Goal: Task Accomplishment & Management: Use online tool/utility

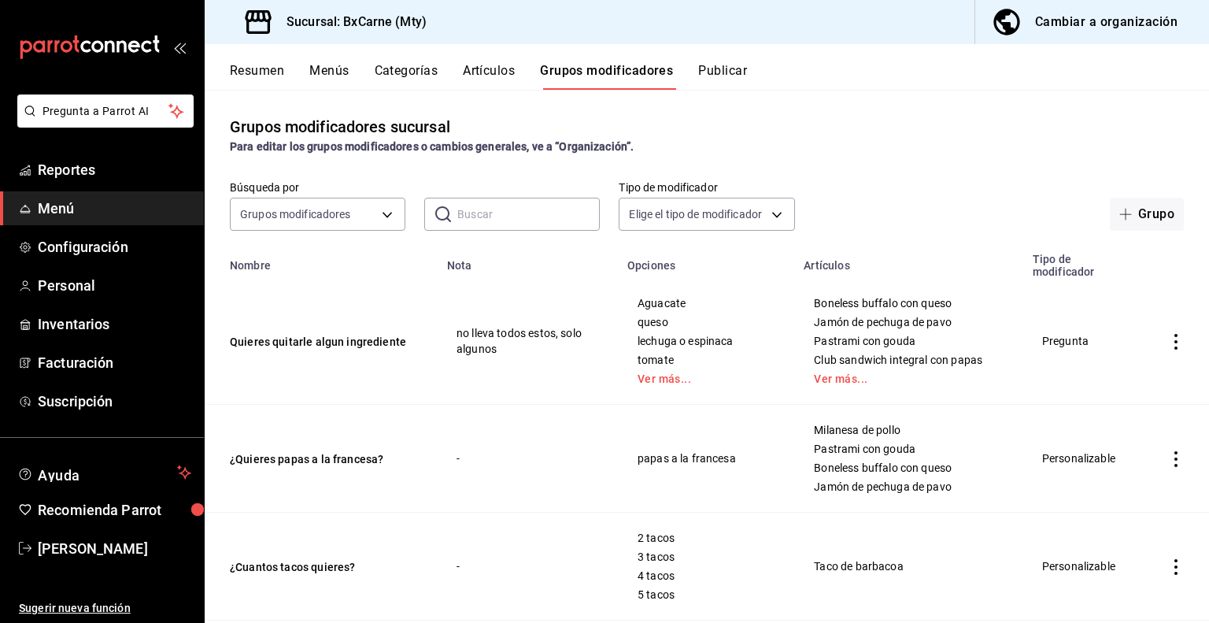
click at [1079, 30] on div "Cambiar a organización" at bounding box center [1106, 22] width 142 height 22
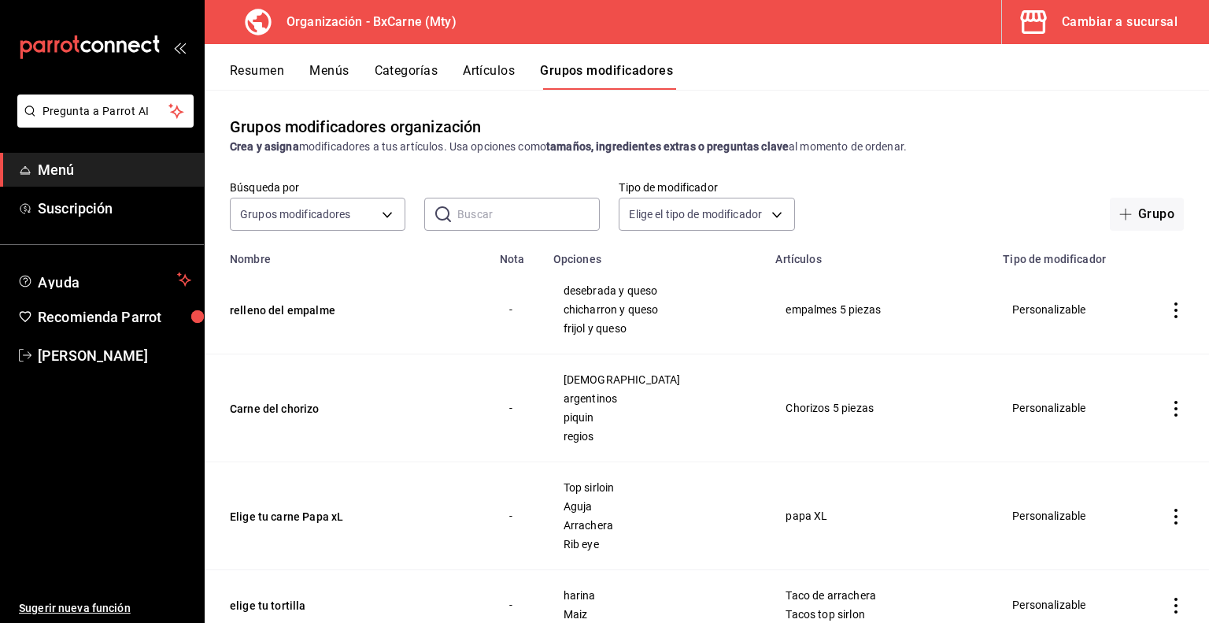
click at [246, 68] on button "Resumen" at bounding box center [257, 76] width 54 height 27
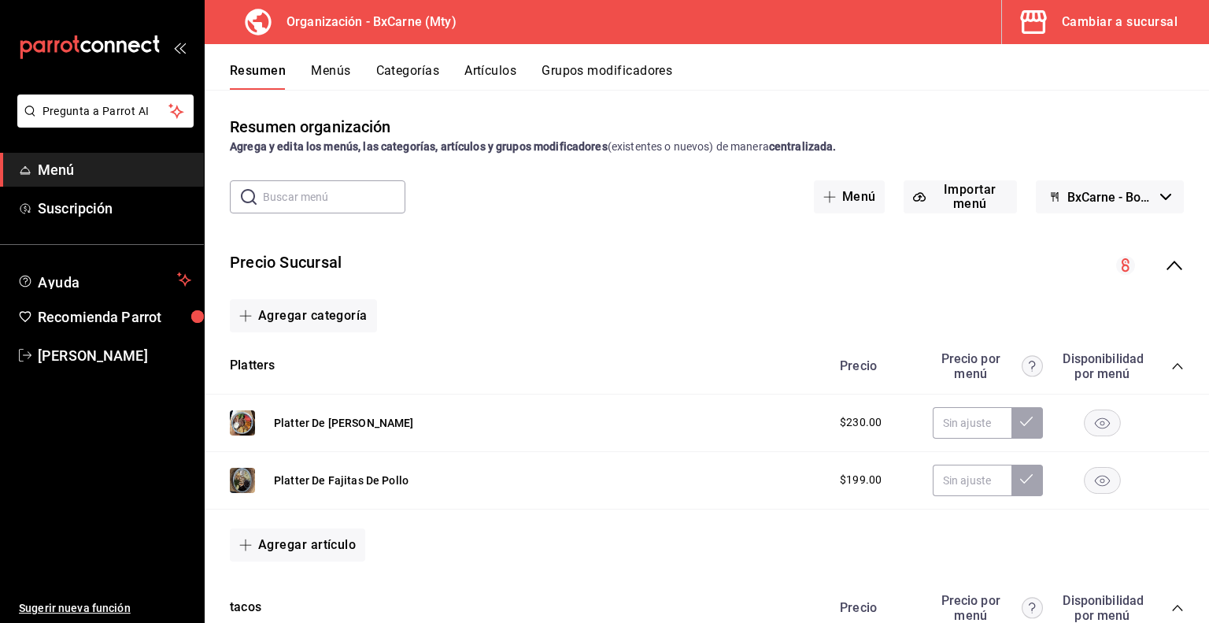
click at [1092, 185] on button "BxCarne - Borrador" at bounding box center [1110, 196] width 148 height 33
click at [1074, 4] on div at bounding box center [604, 311] width 1209 height 623
click at [1064, 19] on div "Cambiar a sucursal" at bounding box center [1120, 22] width 116 height 22
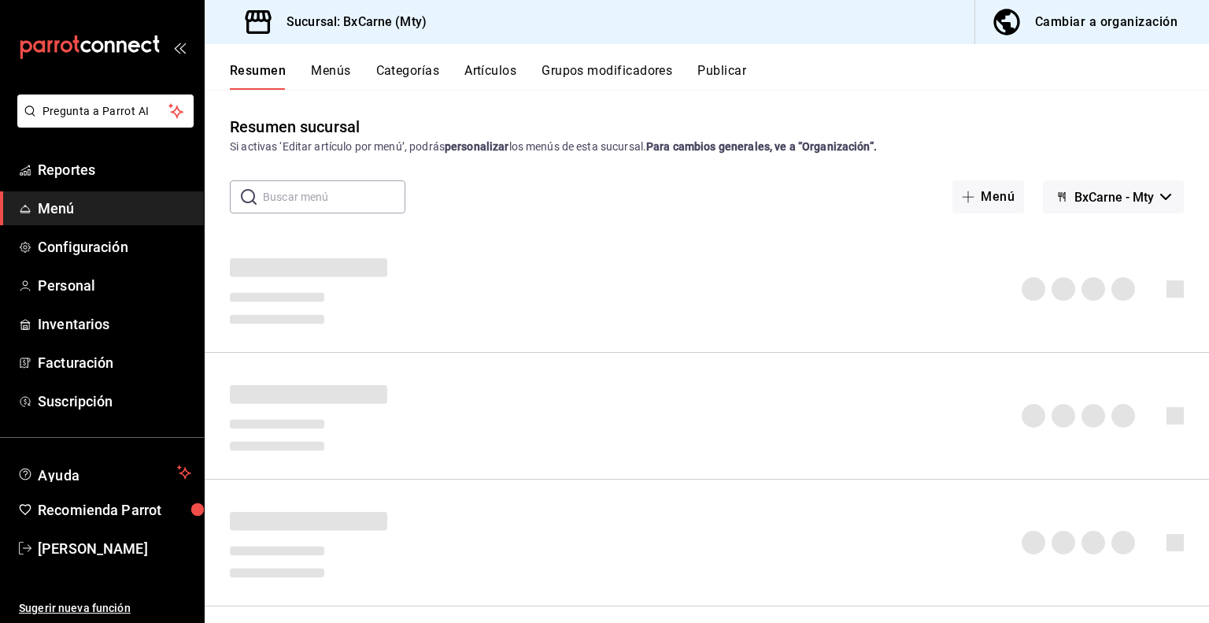
click at [1042, 31] on div "Cambiar a organización" at bounding box center [1106, 22] width 142 height 22
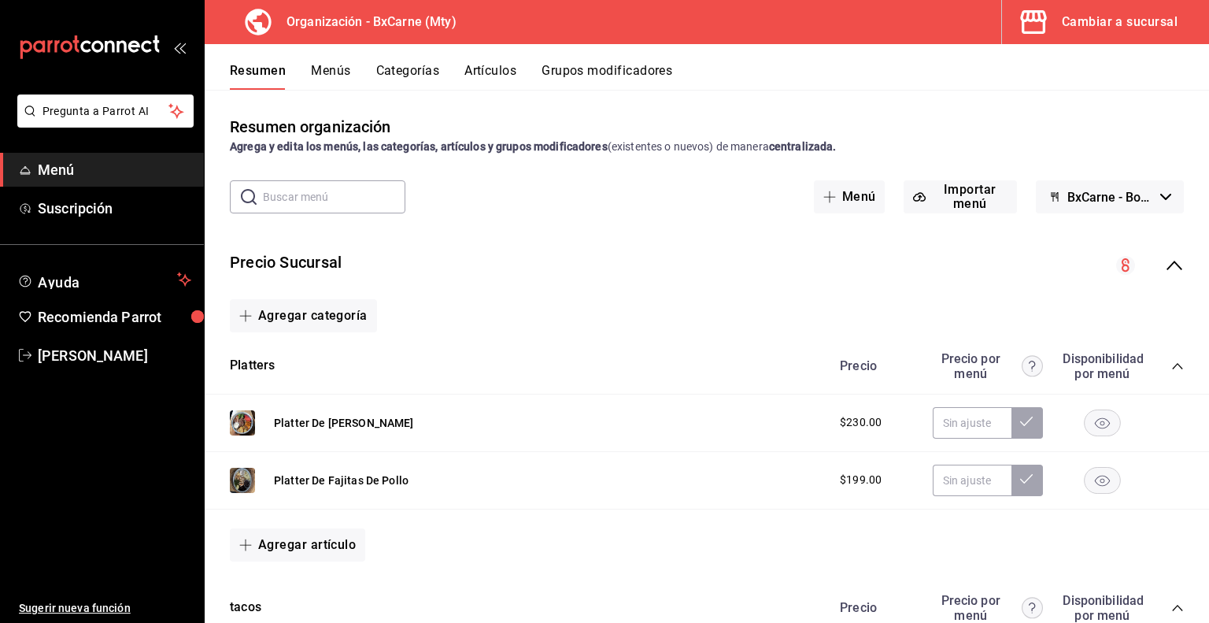
click at [1067, 200] on span "BxCarne - Borrador" at bounding box center [1110, 197] width 87 height 15
click at [708, 163] on div at bounding box center [604, 311] width 1209 height 623
click at [329, 65] on button "Menús" at bounding box center [330, 76] width 39 height 27
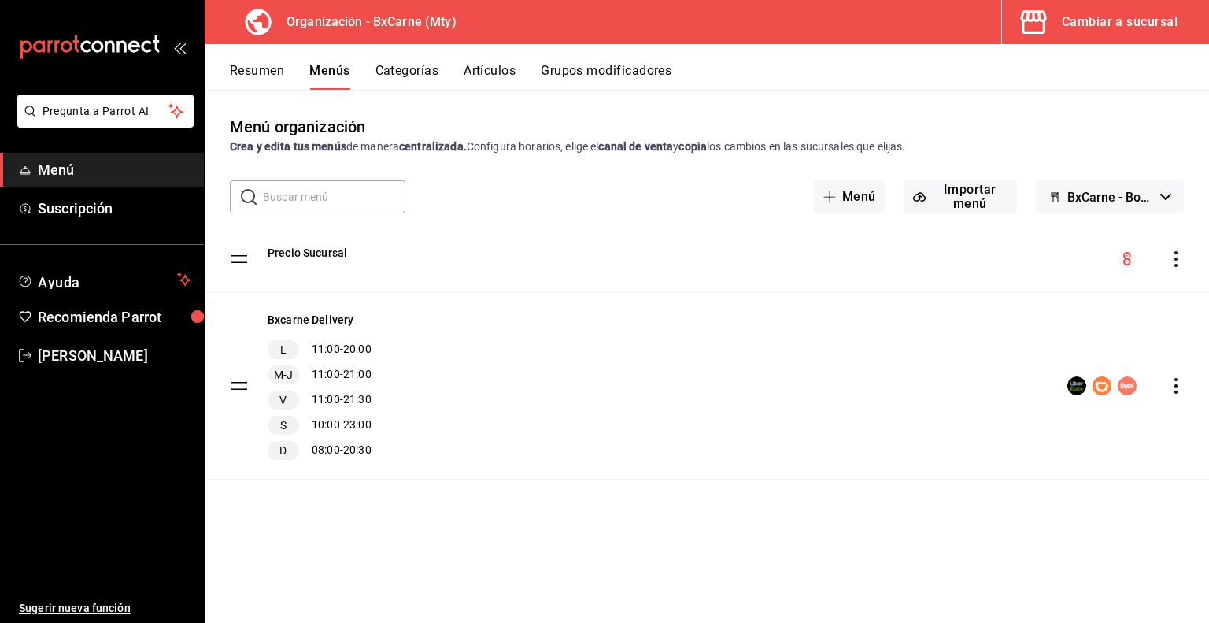
click at [1126, 199] on span "BxCarne - Borrador" at bounding box center [1110, 197] width 87 height 15
click at [1126, 199] on div at bounding box center [604, 311] width 1209 height 623
click at [1112, 192] on span "BxCarne - Borrador" at bounding box center [1110, 197] width 87 height 15
click at [1112, 192] on div at bounding box center [604, 311] width 1209 height 623
click at [957, 195] on button "Importar menú" at bounding box center [960, 196] width 113 height 33
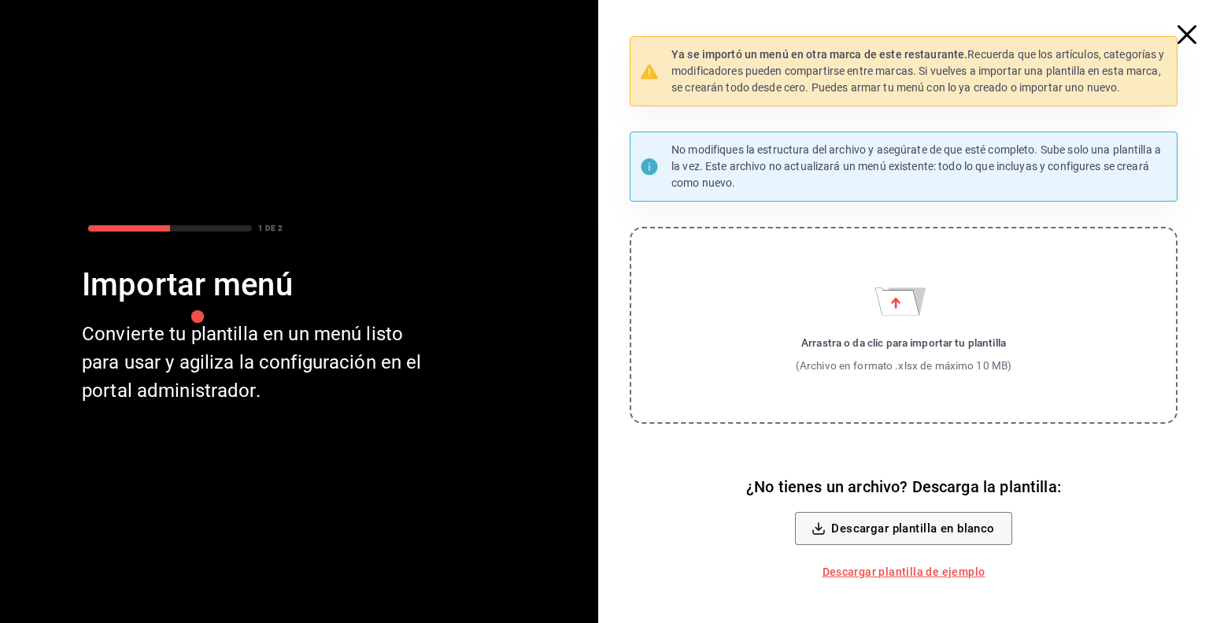
click at [1179, 39] on icon "button" at bounding box center [1187, 34] width 19 height 19
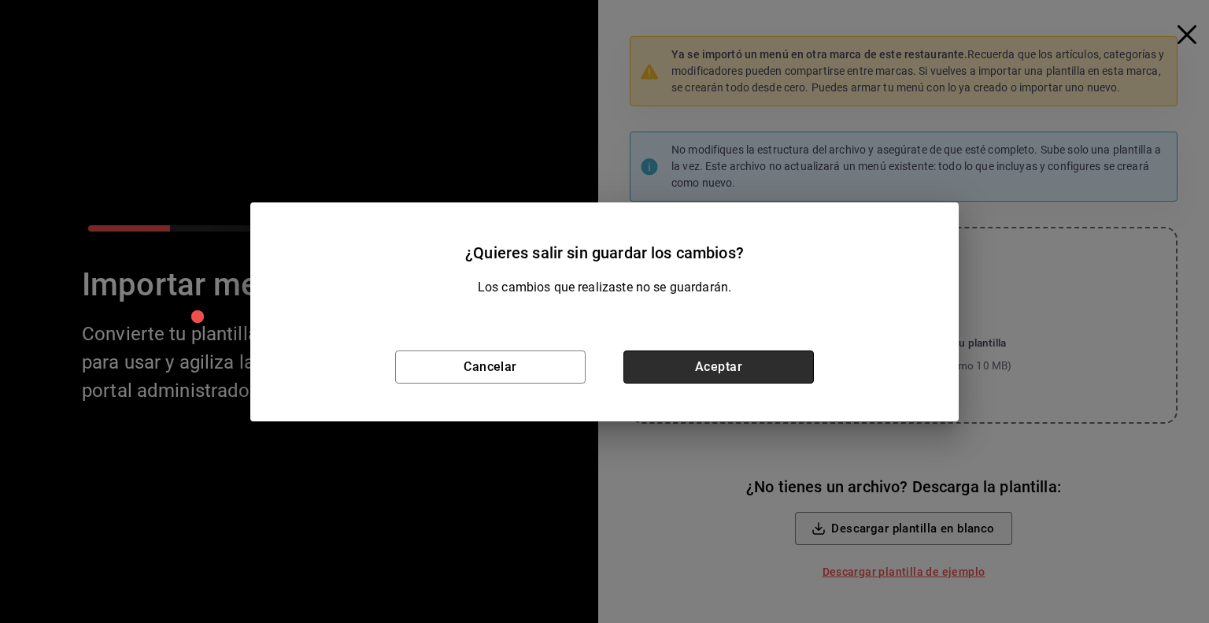
click at [686, 359] on button "Aceptar" at bounding box center [718, 366] width 190 height 33
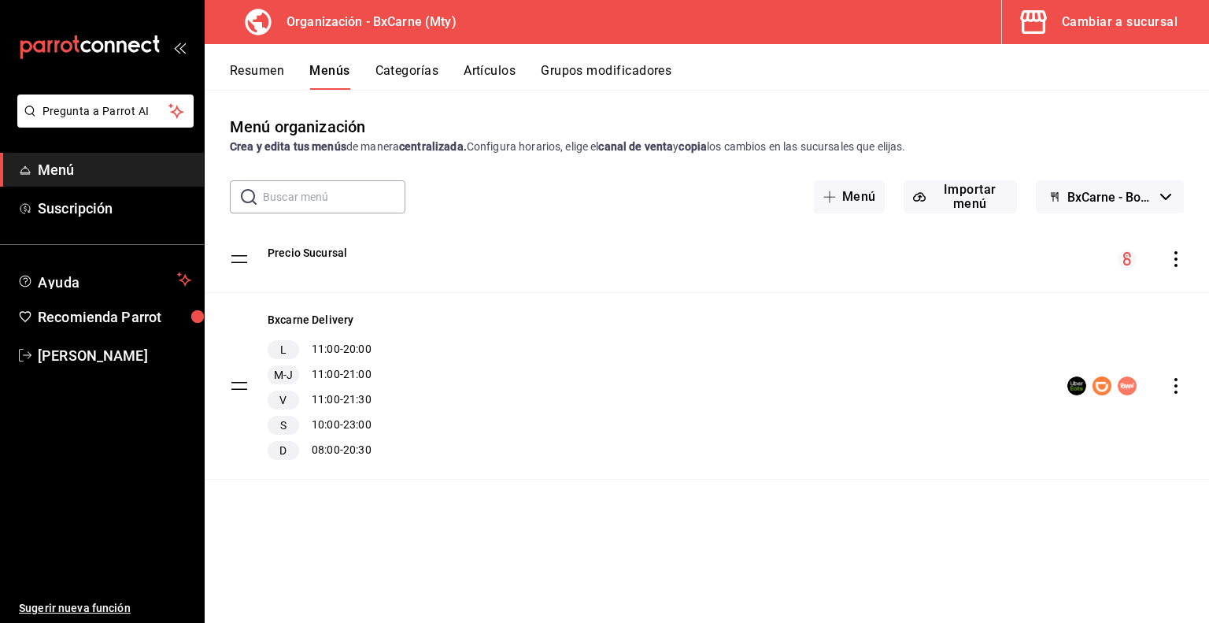
click at [616, 74] on button "Grupos modificadores" at bounding box center [606, 76] width 131 height 27
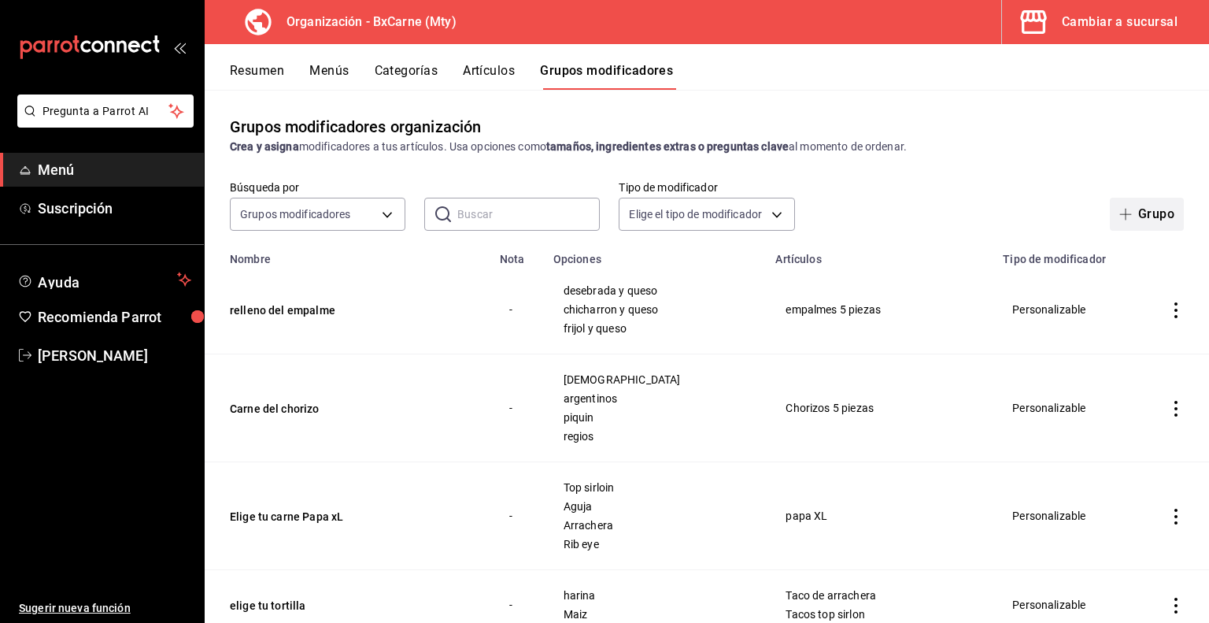
click at [1119, 220] on icon "button" at bounding box center [1125, 214] width 13 height 13
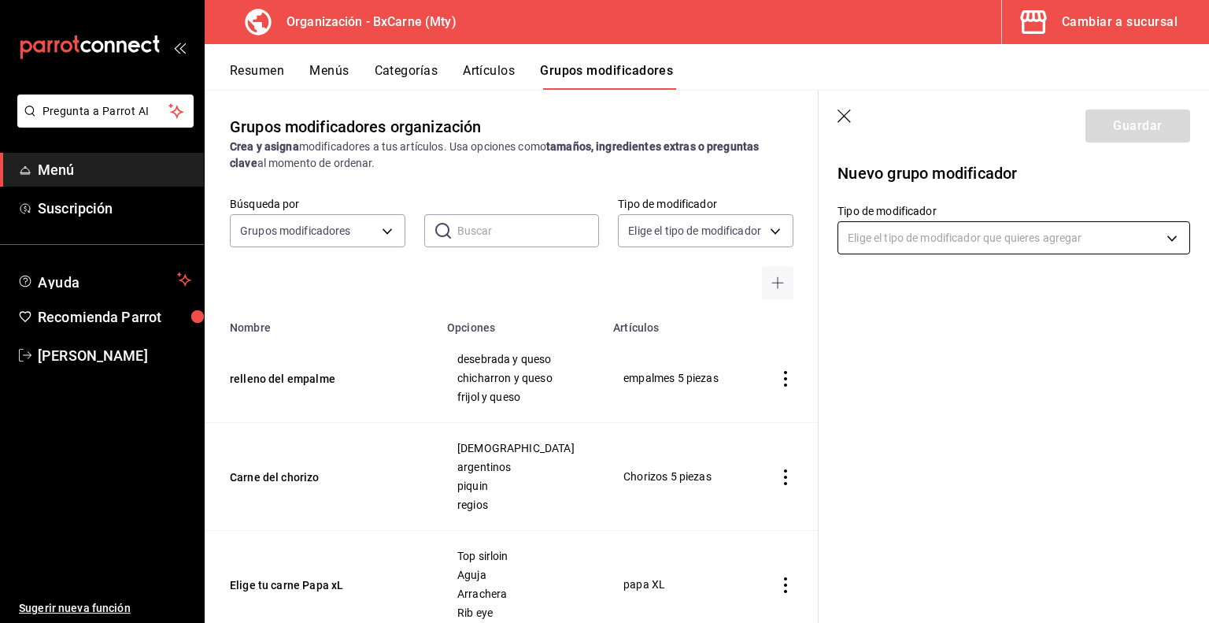
click at [1015, 235] on body "Pregunta a Parrot AI Menú Suscripción Ayuda Recomienda Parrot [PERSON_NAME] Sug…" at bounding box center [604, 311] width 1209 height 623
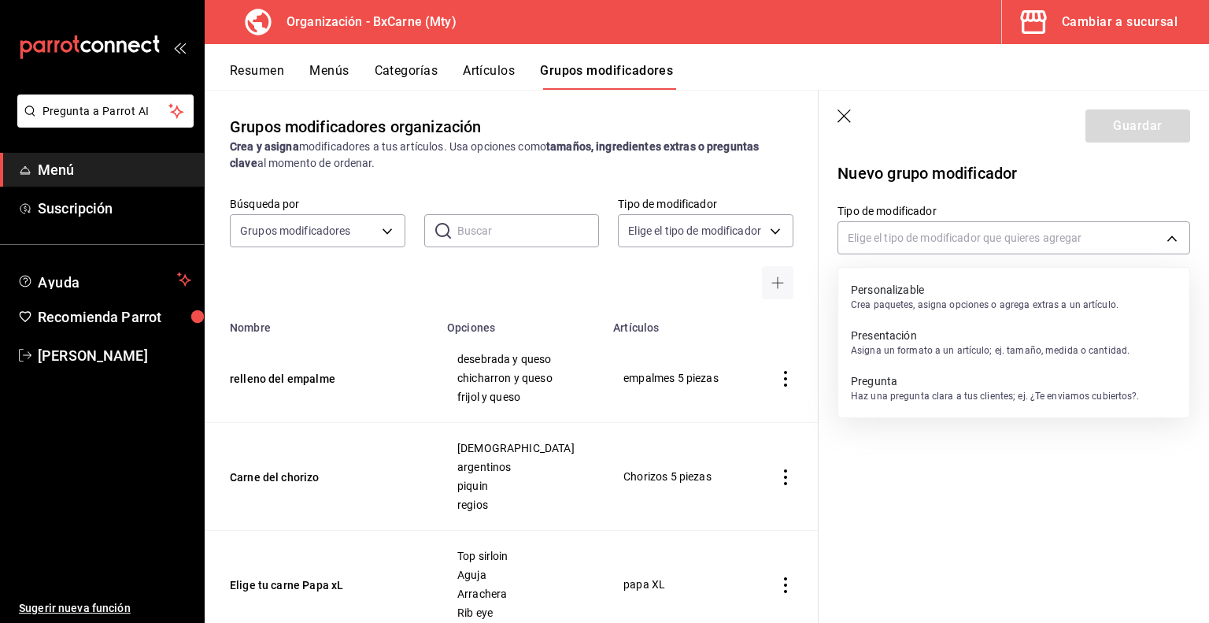
click at [956, 298] on p "Crea paquetes, asigna opciones o agrega extras a un artículo." at bounding box center [985, 305] width 268 height 14
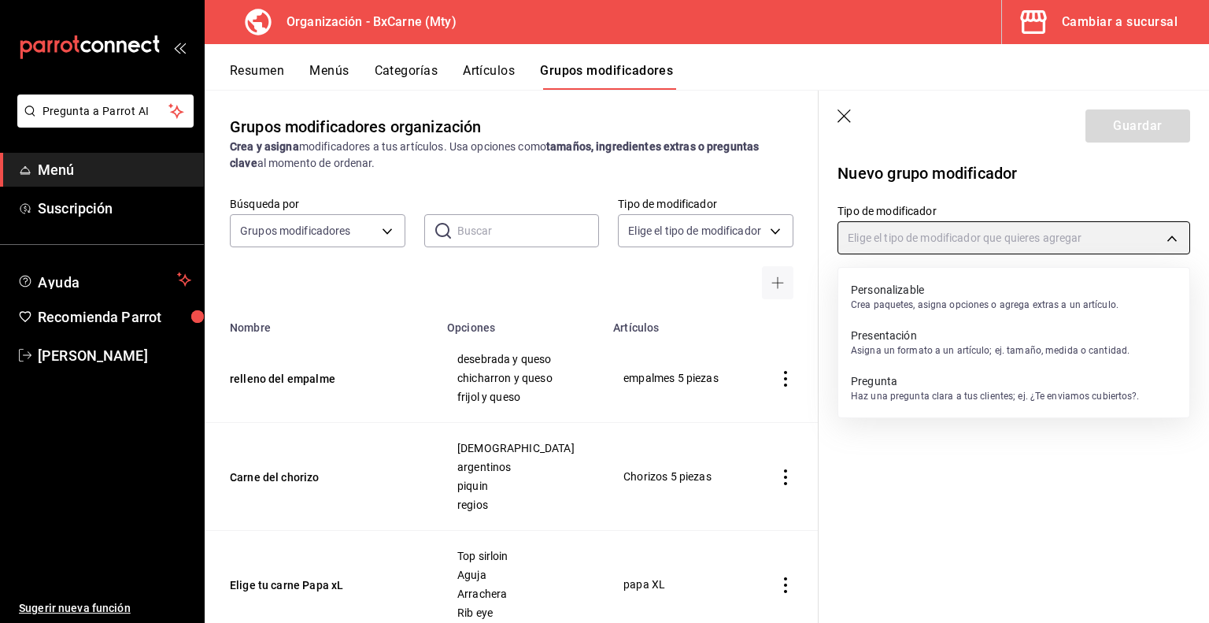
type input "CUSTOMIZABLE"
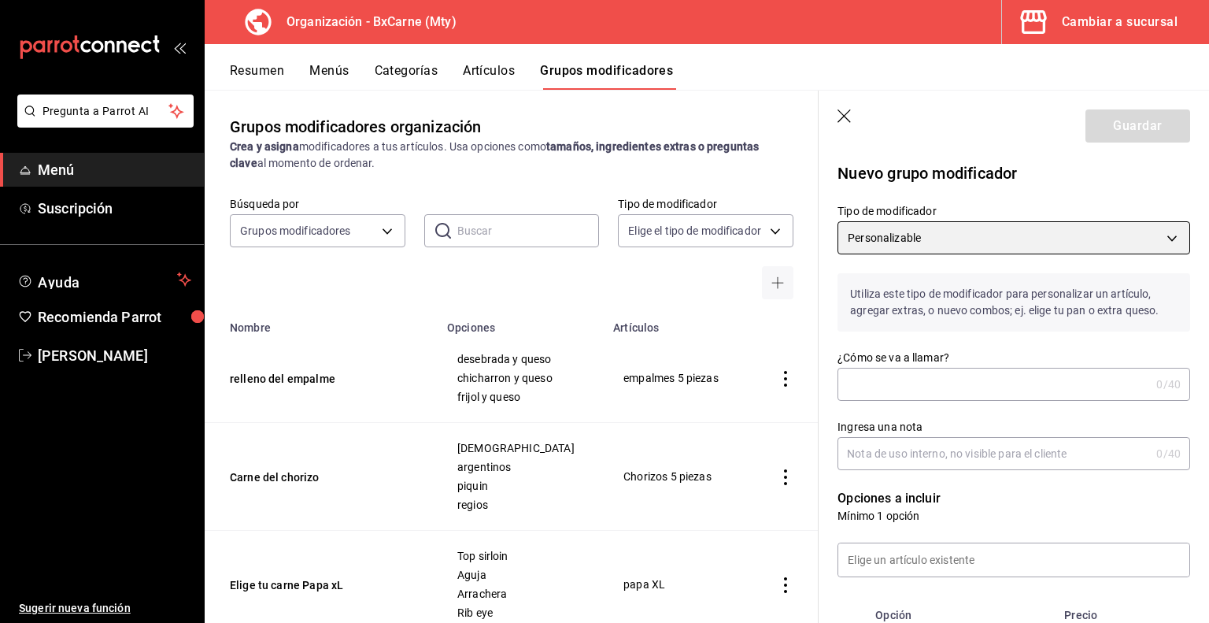
scroll to position [236, 0]
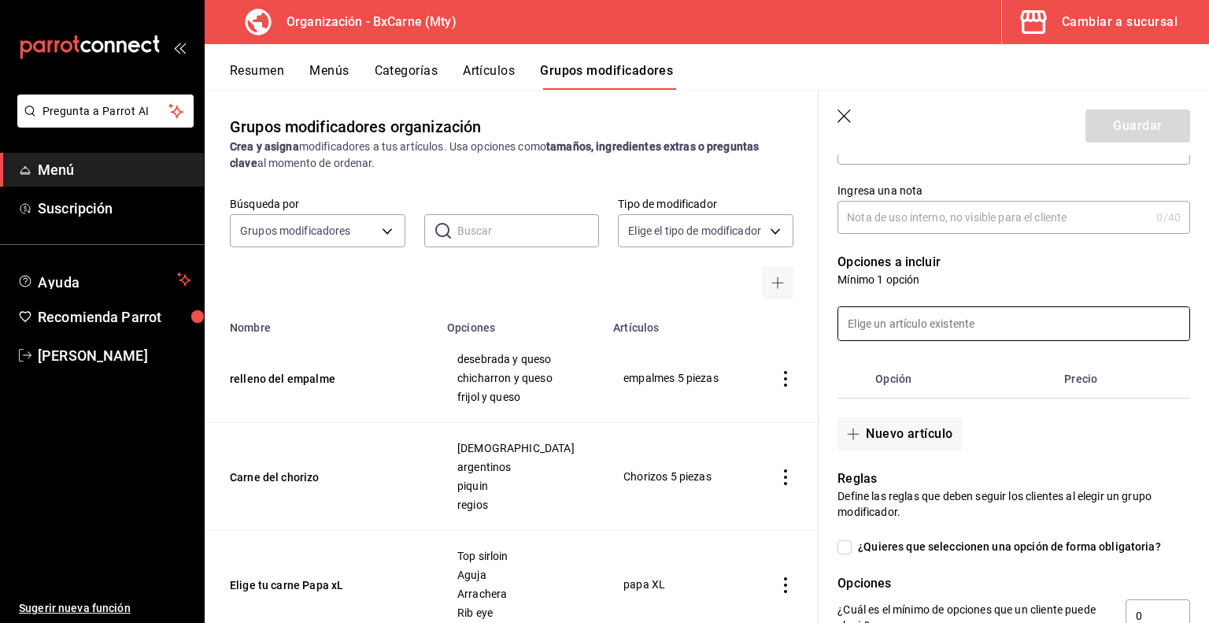
click at [925, 311] on input at bounding box center [1013, 323] width 351 height 33
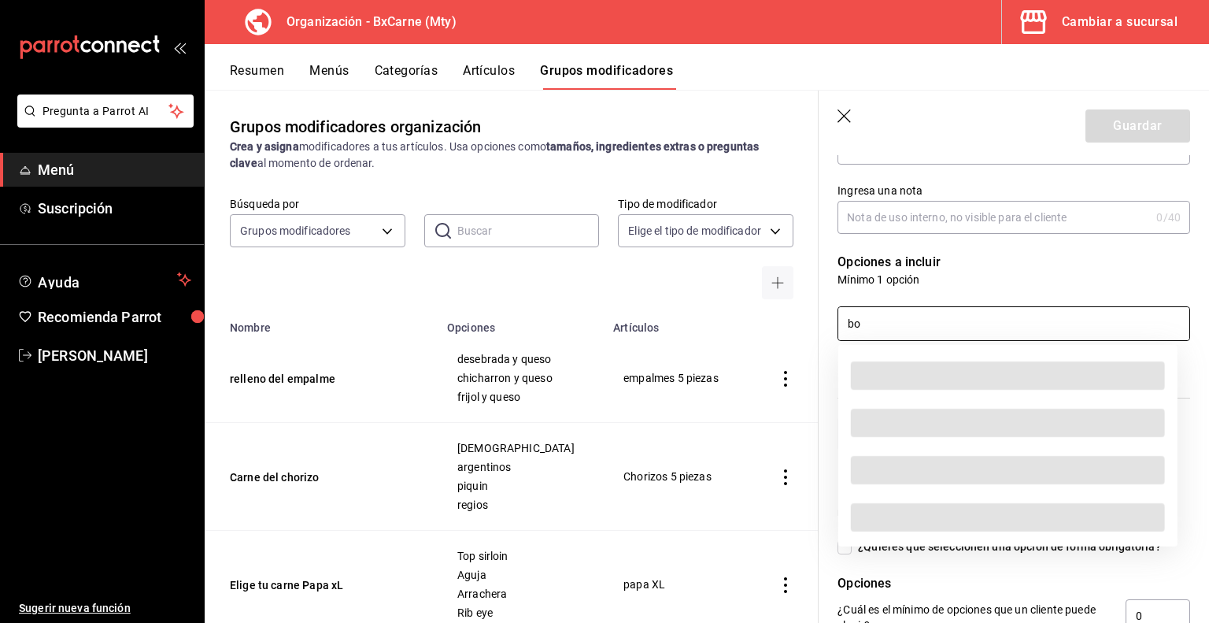
type input "b"
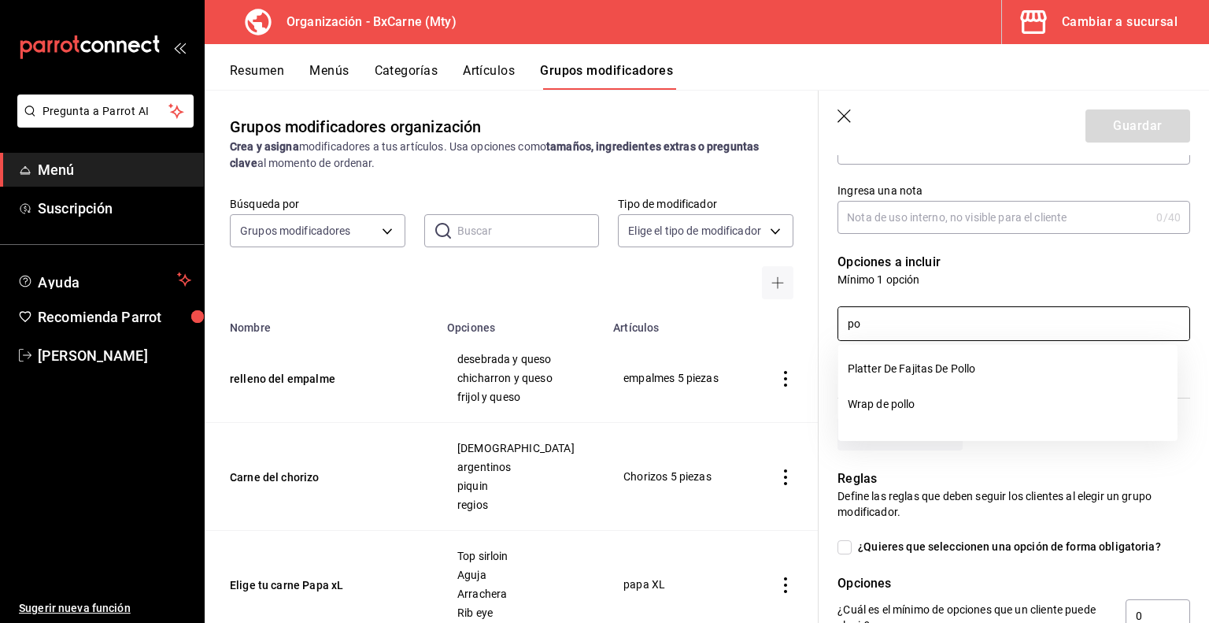
type input "p"
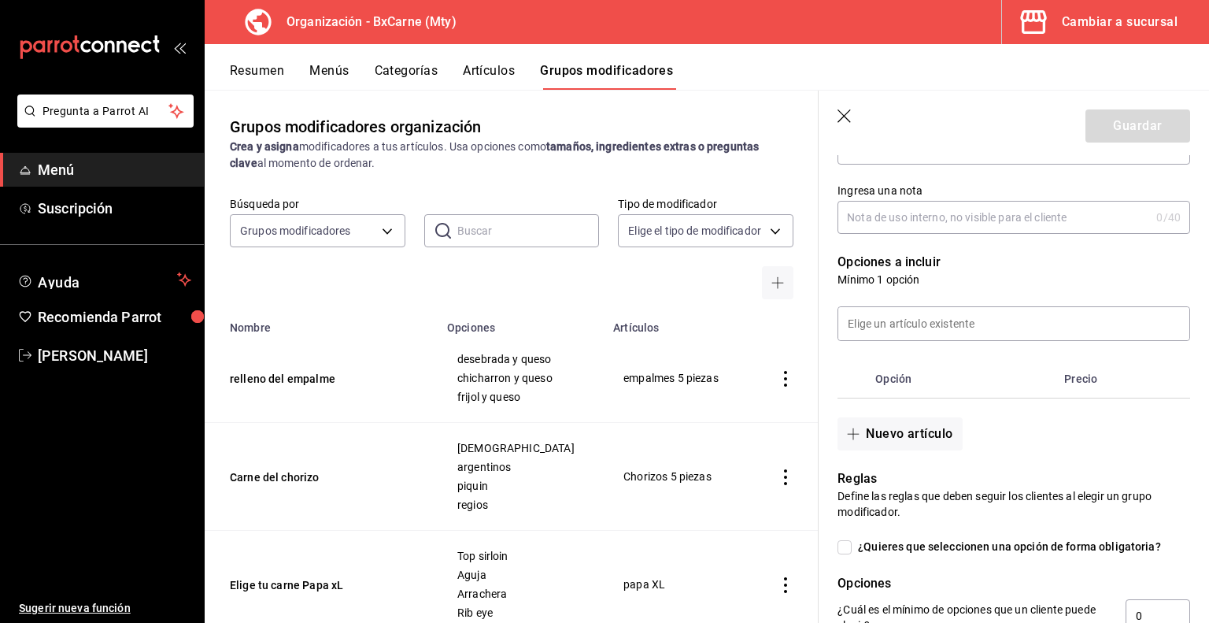
click at [845, 110] on icon "button" at bounding box center [846, 117] width 16 height 16
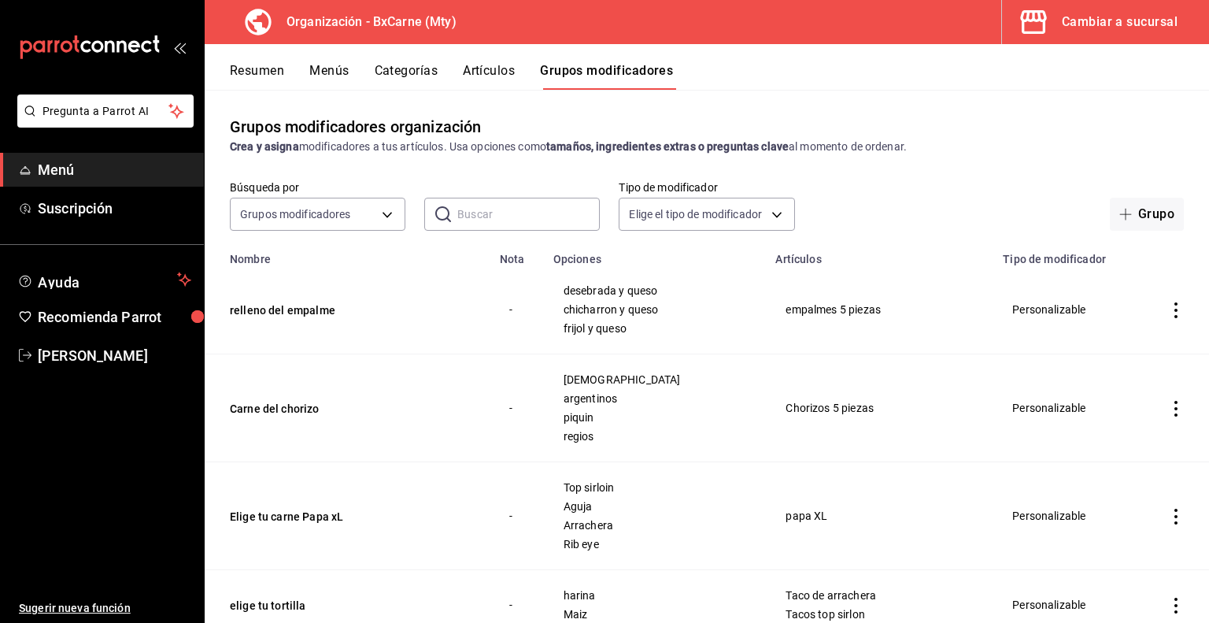
click at [249, 74] on button "Resumen" at bounding box center [257, 76] width 54 height 27
